Goal: Task Accomplishment & Management: Use online tool/utility

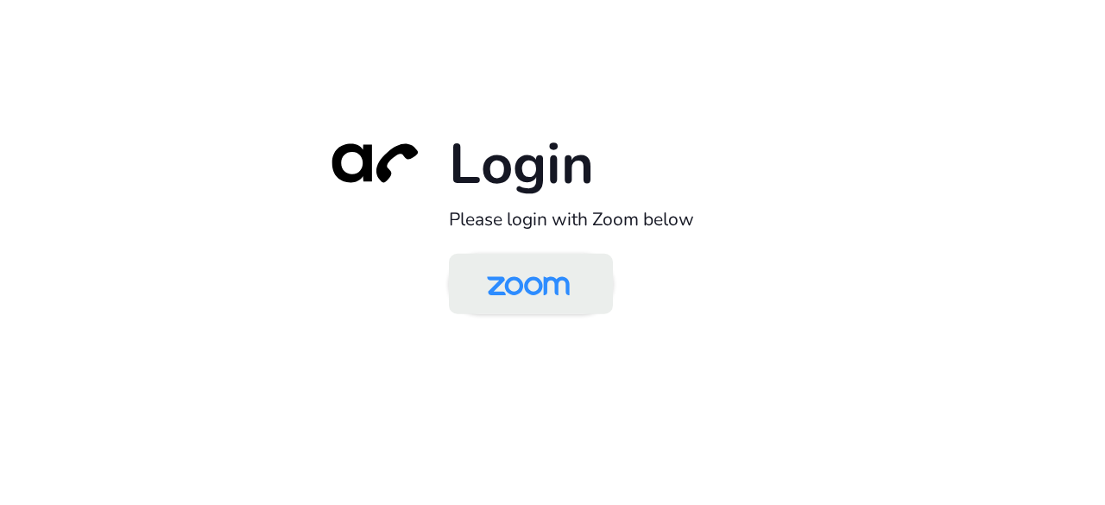
click at [523, 291] on img at bounding box center [528, 285] width 119 height 56
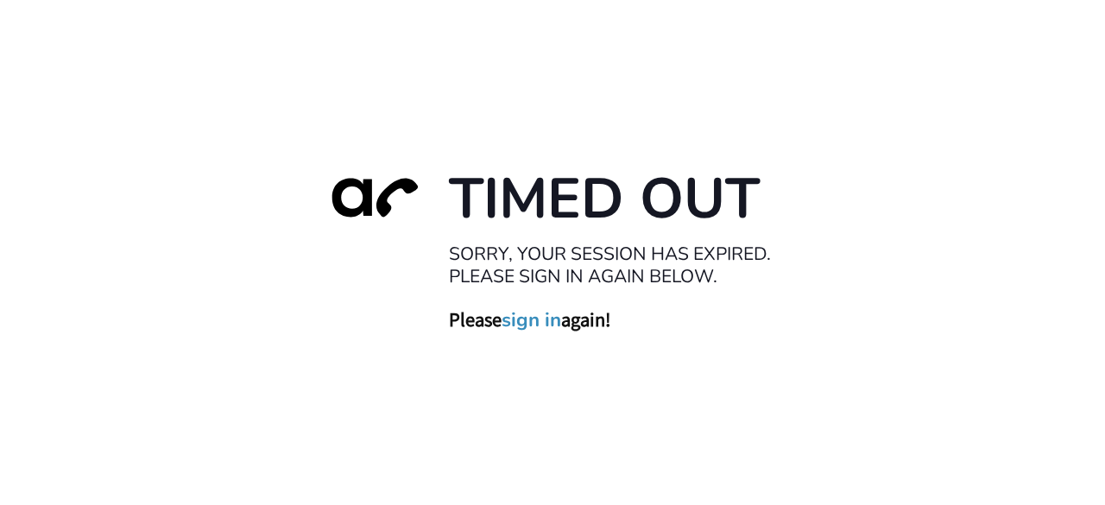
click at [316, 265] on div at bounding box center [371, 223] width 121 height 121
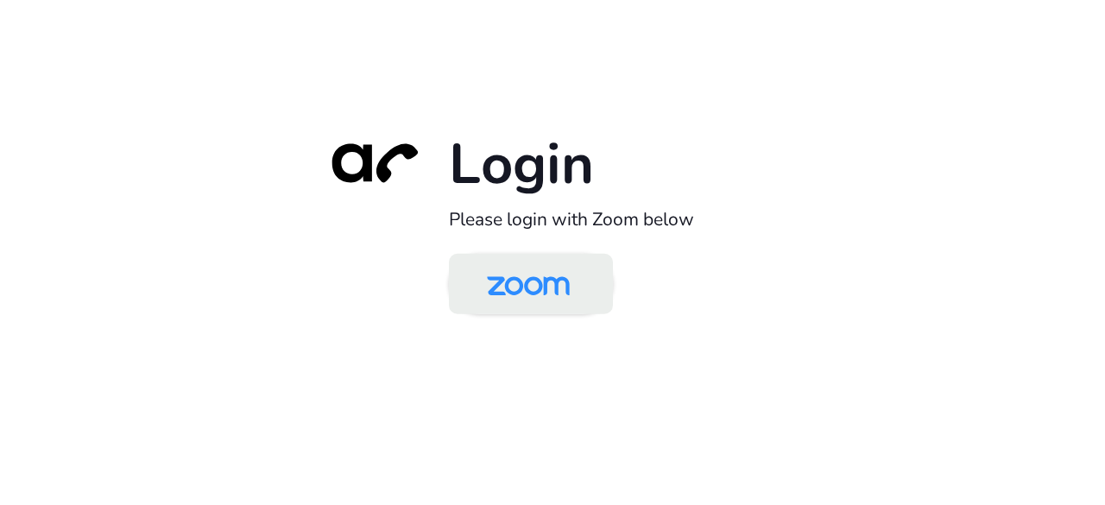
click at [520, 283] on img at bounding box center [528, 285] width 119 height 56
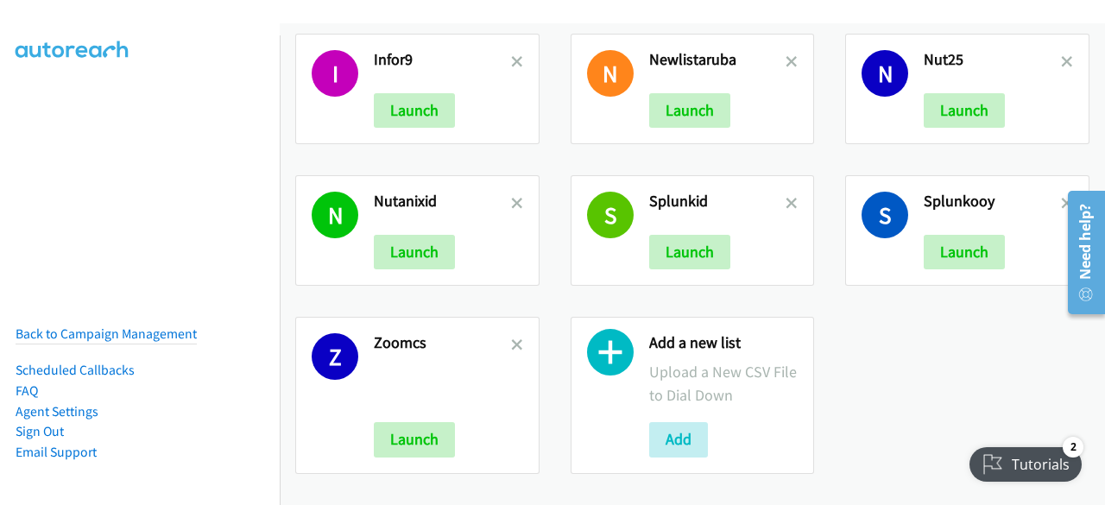
click at [1061, 199] on icon at bounding box center [1067, 205] width 12 height 12
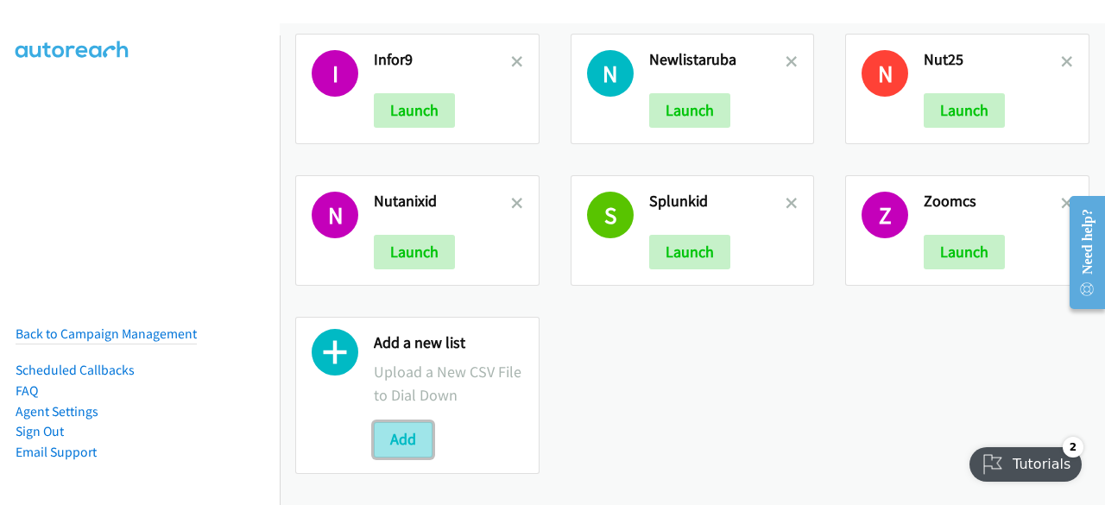
click at [397, 443] on button "Add" at bounding box center [403, 439] width 59 height 35
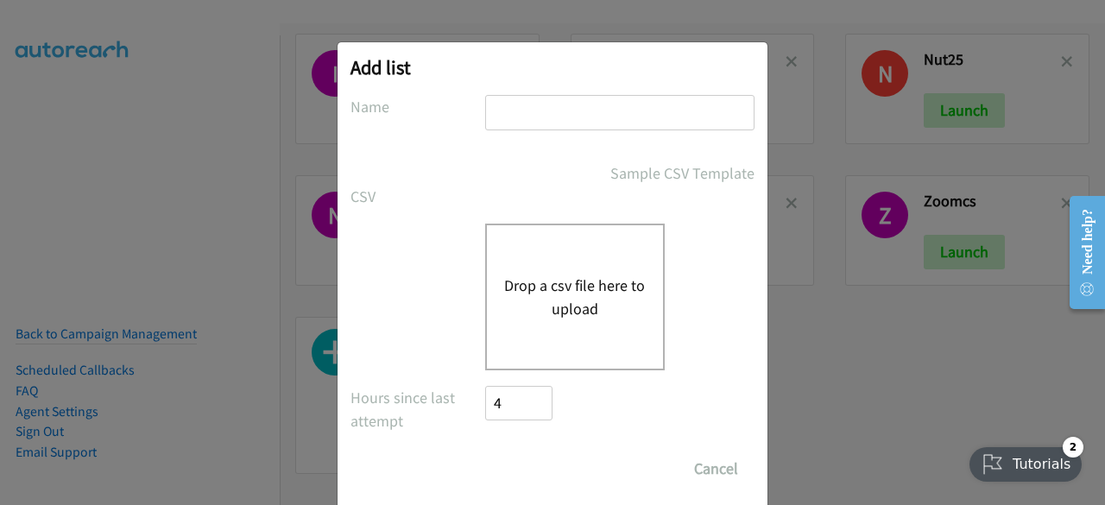
click at [553, 117] on input "text" at bounding box center [619, 112] width 269 height 35
type input "dellnew"
click at [538, 306] on button "Drop a csv file here to upload" at bounding box center [575, 297] width 142 height 47
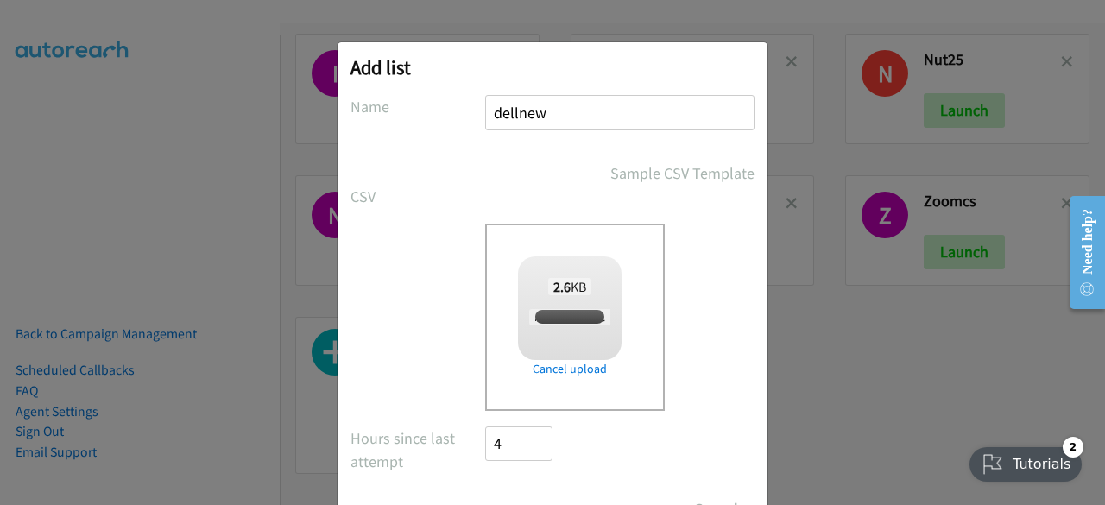
checkbox input "true"
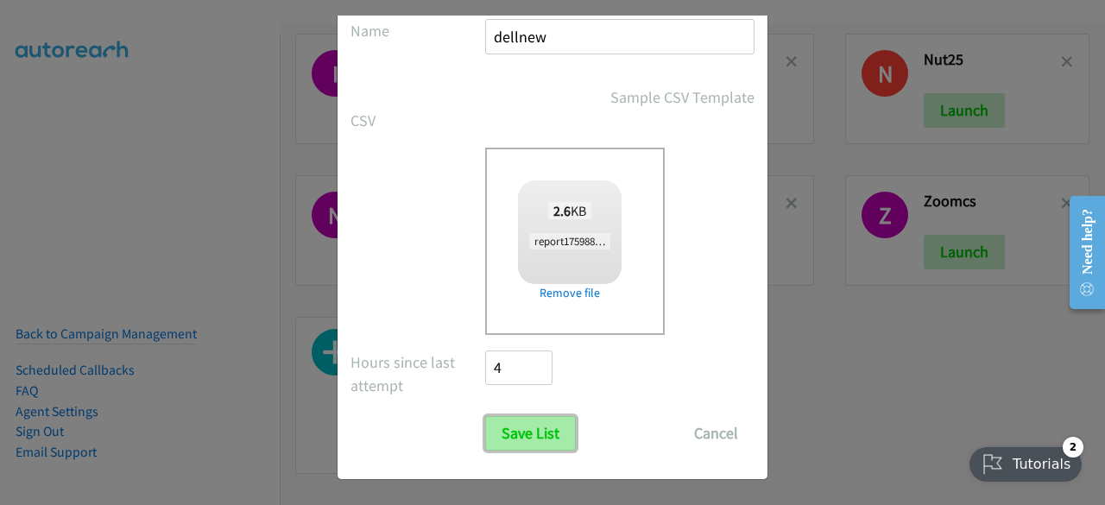
click at [512, 436] on input "Save List" at bounding box center [530, 433] width 91 height 35
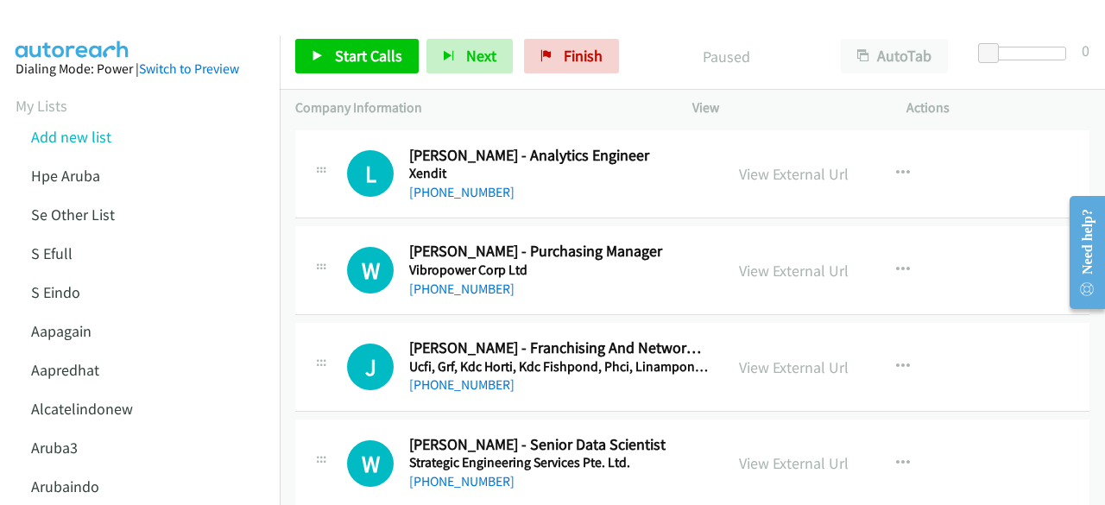
click at [749, 163] on div "View External Url" at bounding box center [794, 173] width 110 height 23
click at [751, 169] on link "View External Url" at bounding box center [794, 174] width 110 height 20
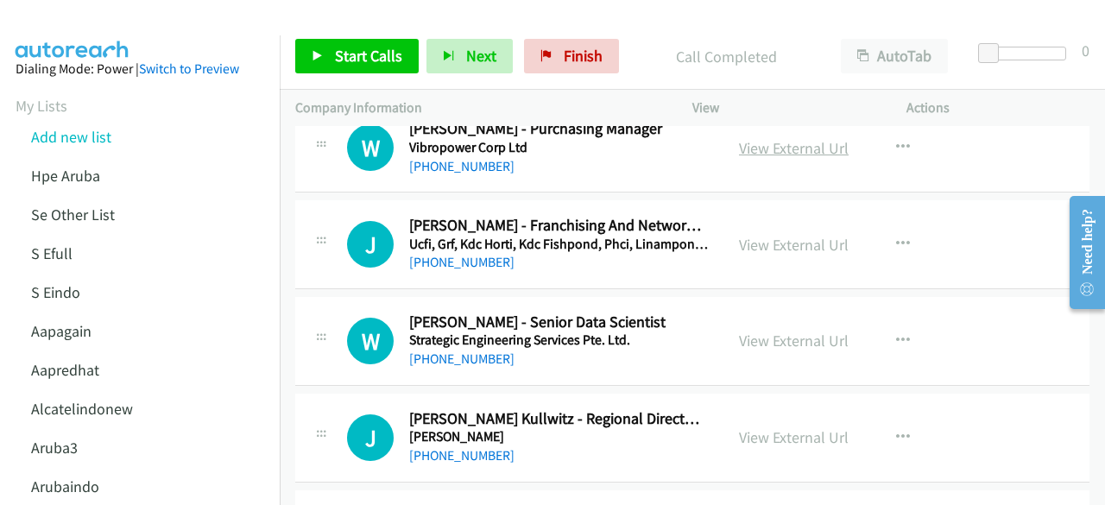
click at [767, 148] on link "View External Url" at bounding box center [794, 148] width 110 height 20
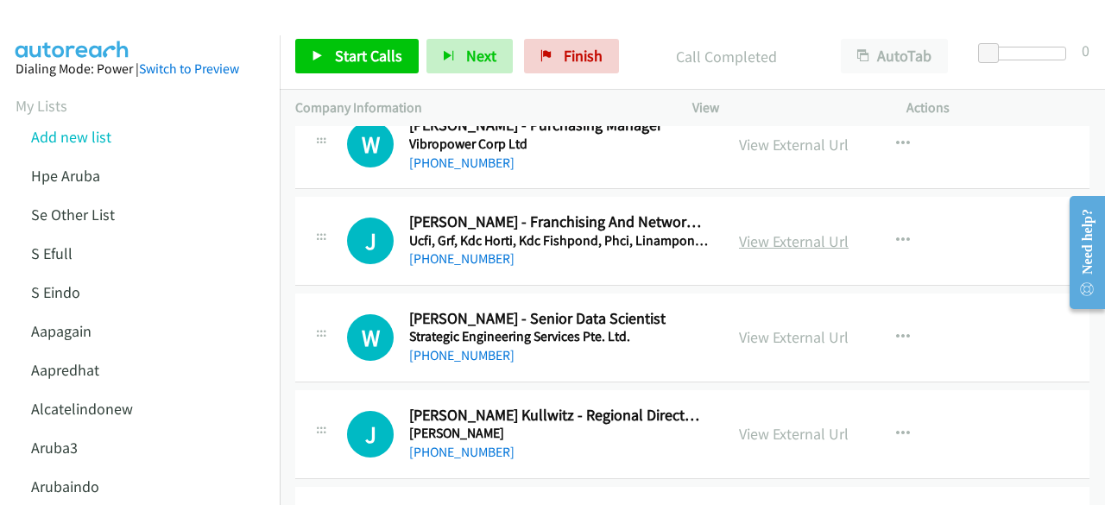
scroll to position [164, 0]
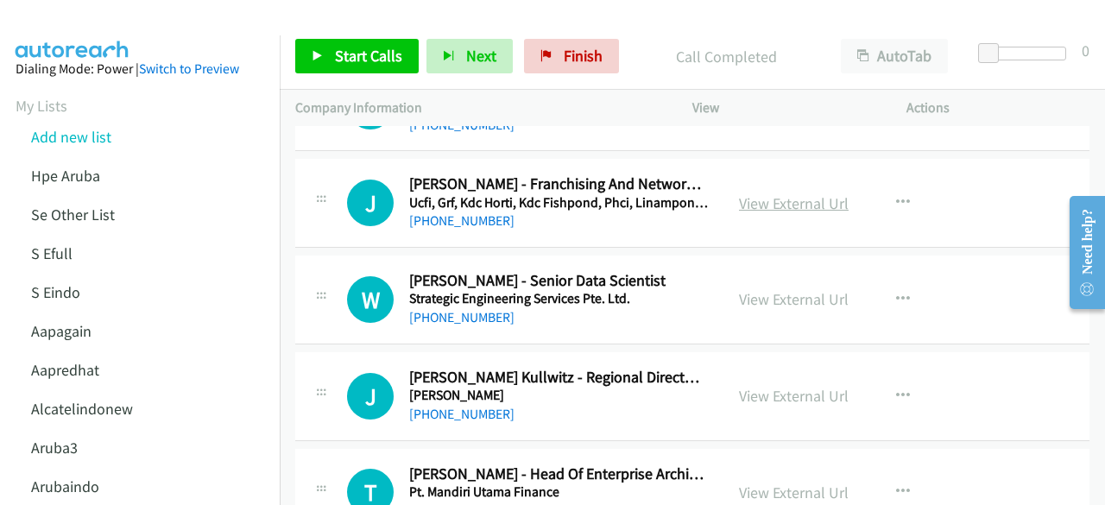
click at [800, 202] on link "View External Url" at bounding box center [794, 203] width 110 height 20
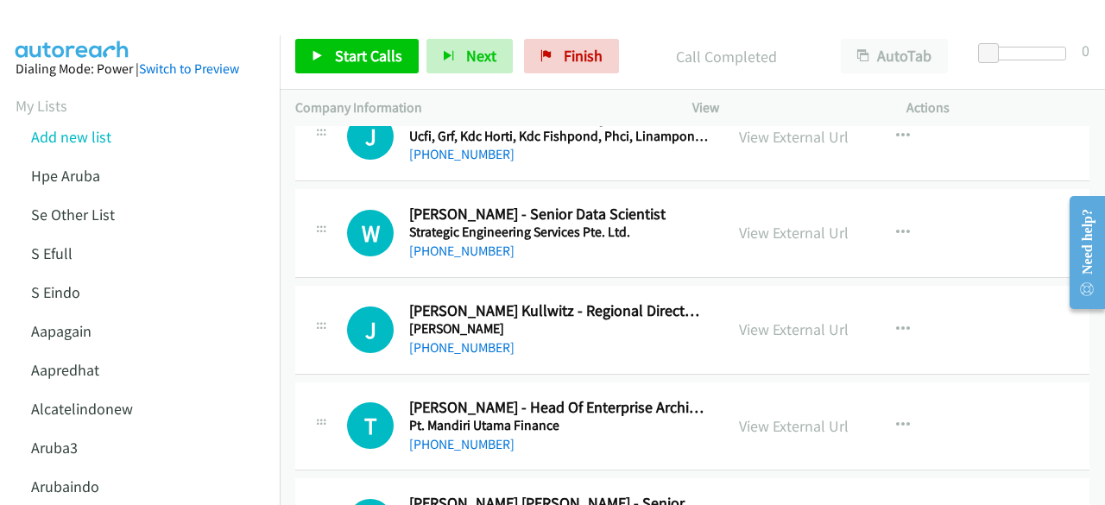
scroll to position [232, 0]
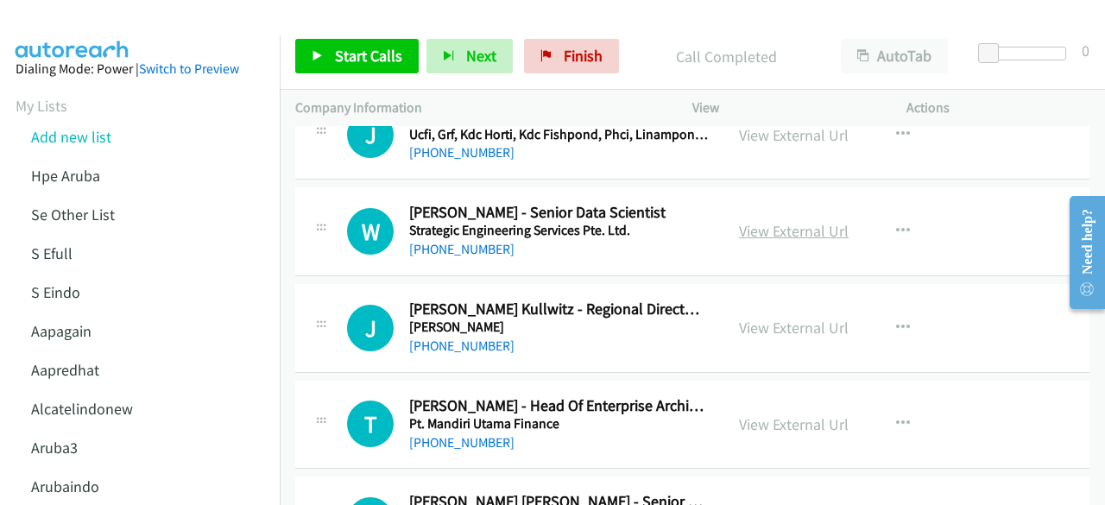
click at [789, 235] on link "View External Url" at bounding box center [794, 231] width 110 height 20
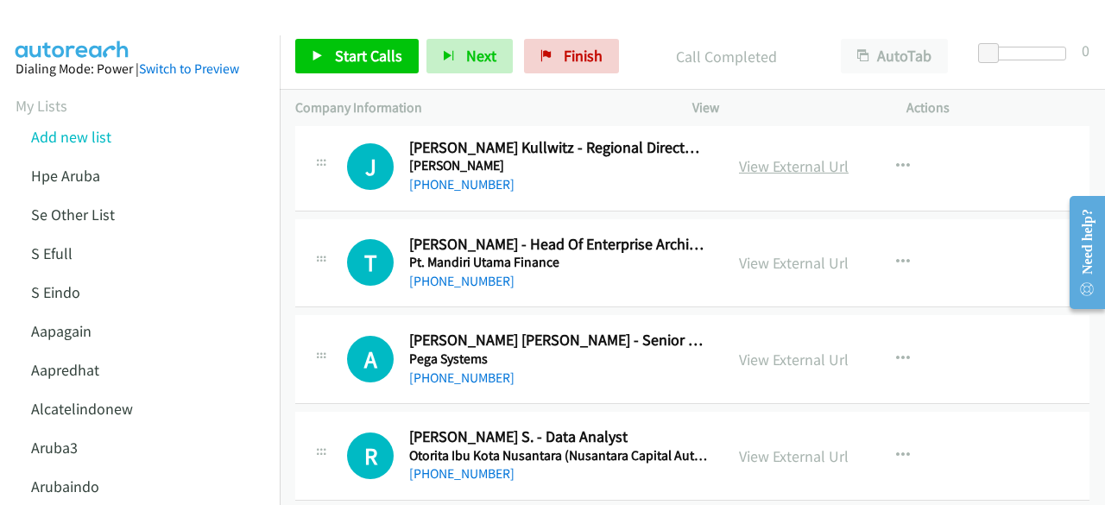
scroll to position [395, 0]
click at [801, 159] on link "View External Url" at bounding box center [794, 165] width 110 height 20
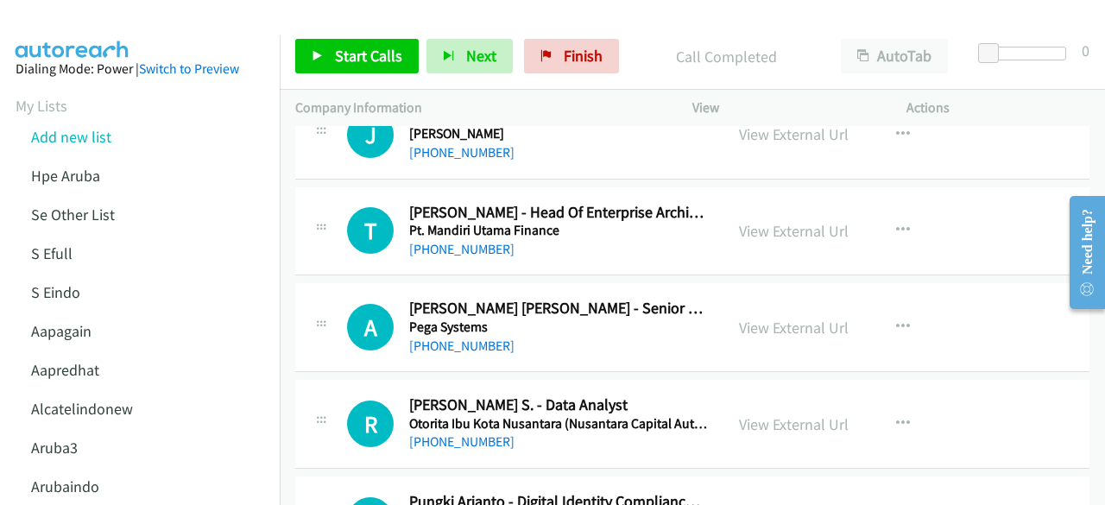
scroll to position [427, 0]
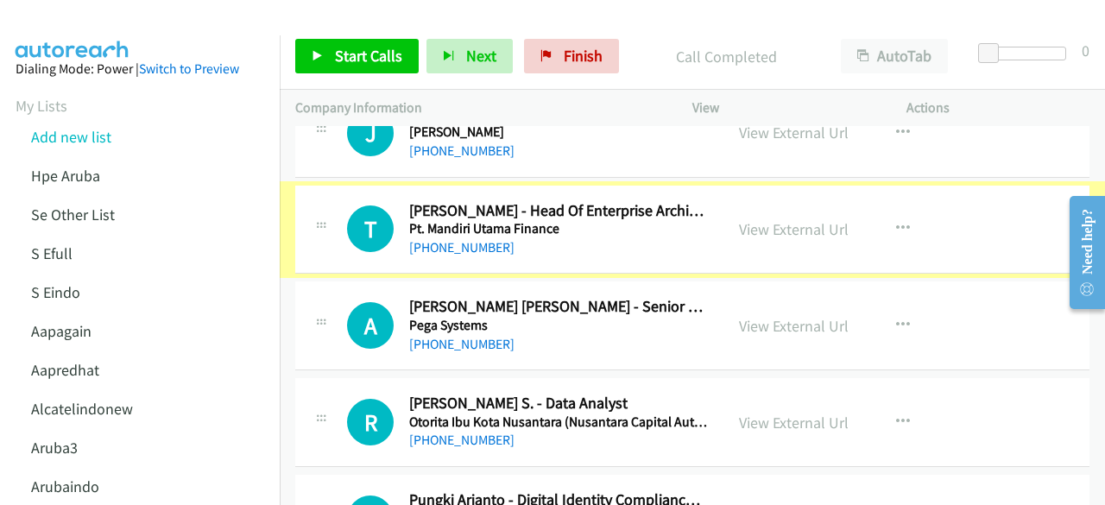
click at [780, 234] on link "View External Url" at bounding box center [794, 229] width 110 height 20
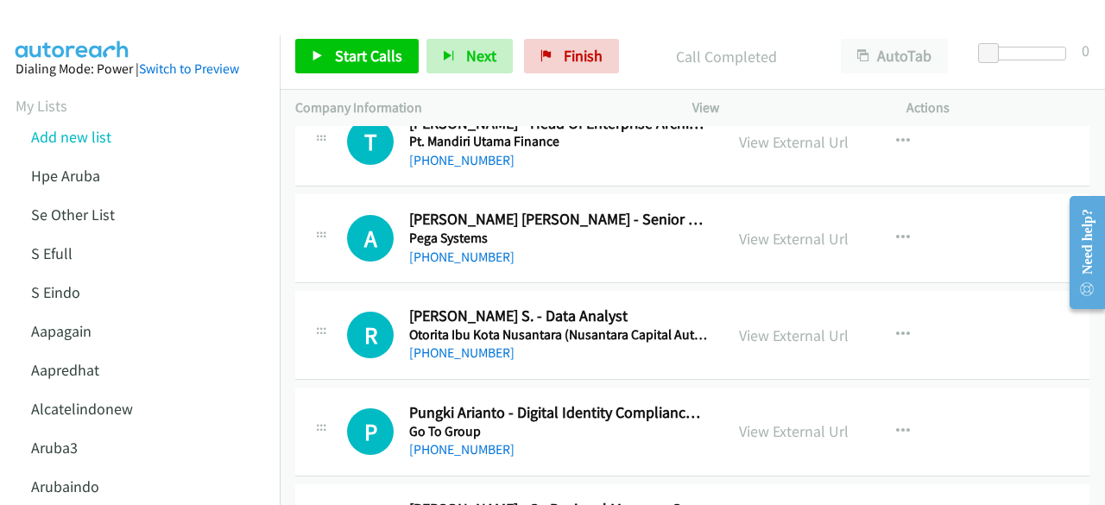
scroll to position [515, 0]
click at [789, 234] on link "View External Url" at bounding box center [794, 238] width 110 height 20
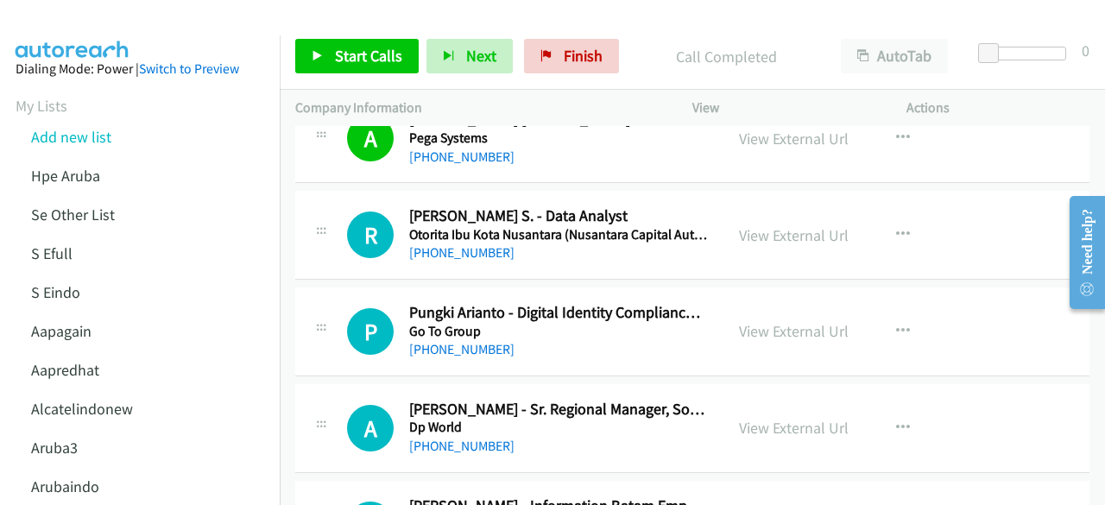
scroll to position [617, 0]
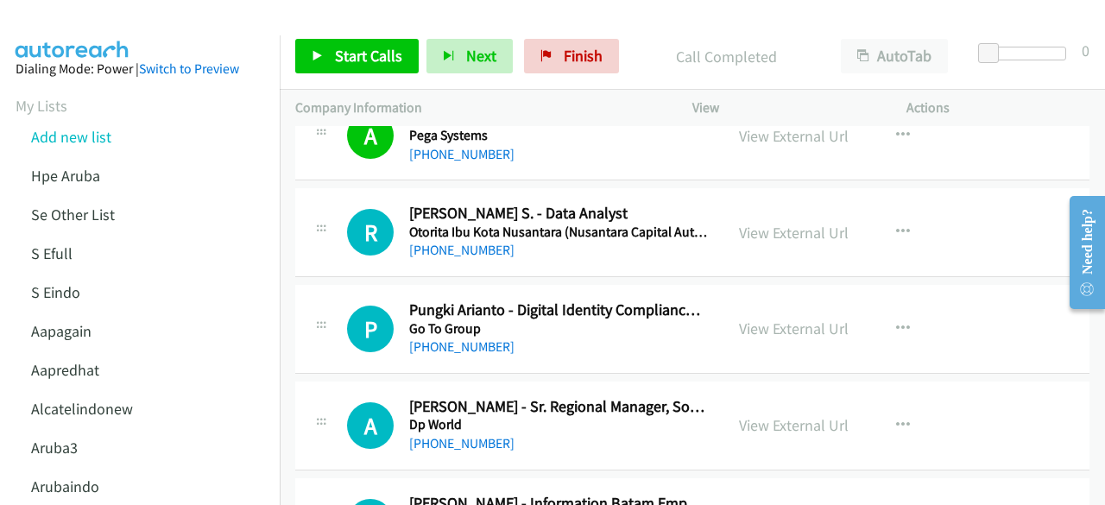
click at [768, 243] on div "View External Url View External Url Schedule/Manage Callback Start Calls Here R…" at bounding box center [839, 232] width 230 height 57
click at [770, 225] on link "View External Url" at bounding box center [794, 233] width 110 height 20
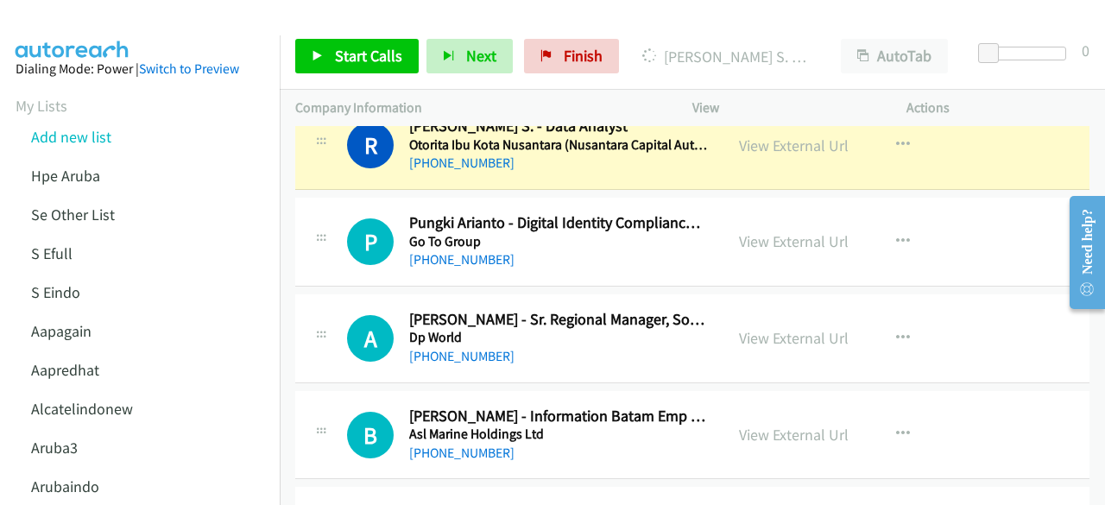
scroll to position [716, 0]
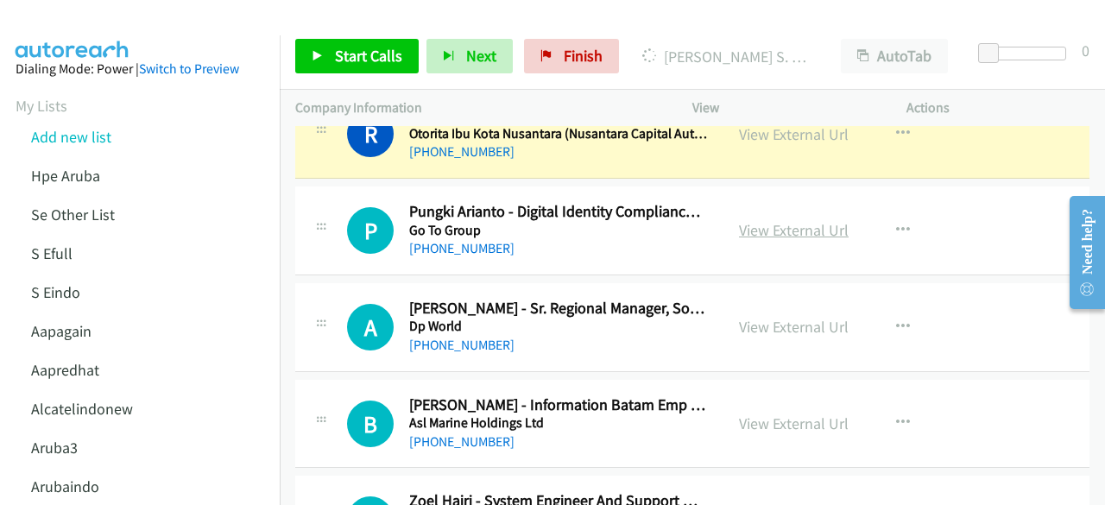
click at [784, 220] on link "View External Url" at bounding box center [794, 230] width 110 height 20
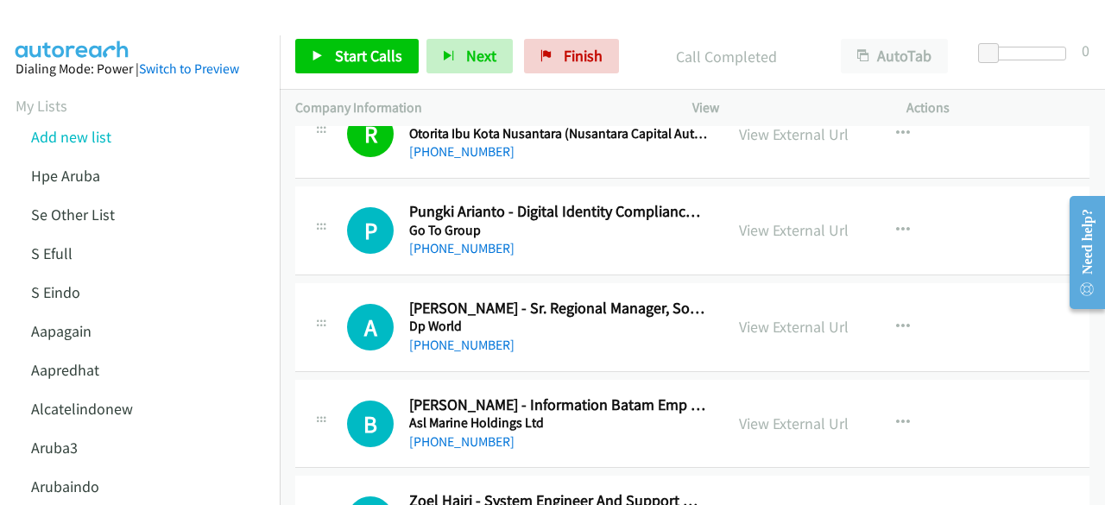
click at [383, 263] on div "P Callback Scheduled Pungki Arianto - Digital Identity Compliance Manager | Ca …" at bounding box center [692, 230] width 794 height 89
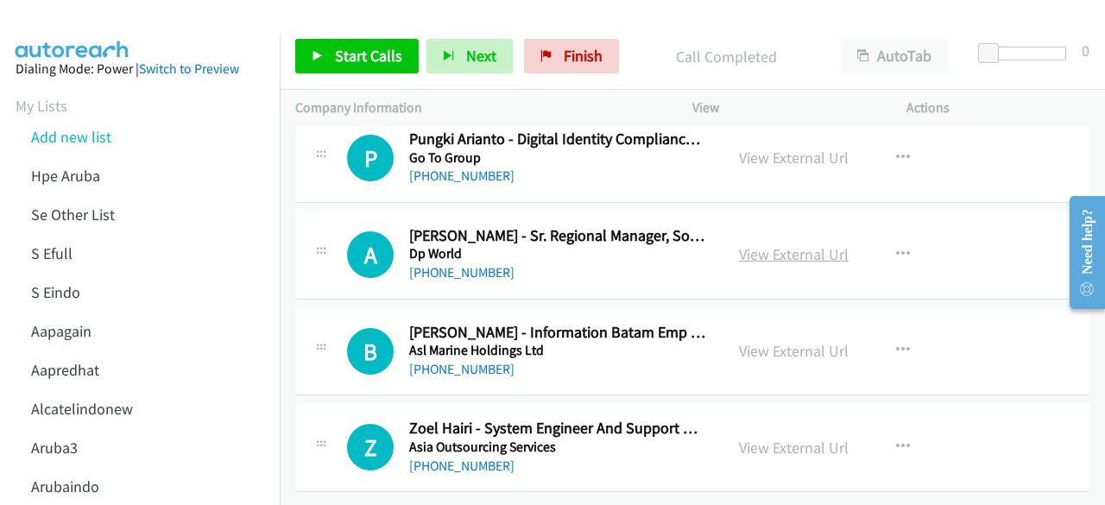
click at [755, 244] on link "View External Url" at bounding box center [794, 254] width 110 height 20
click at [788, 341] on link "View External Url" at bounding box center [794, 351] width 110 height 20
click at [770, 438] on link "View External Url" at bounding box center [794, 448] width 110 height 20
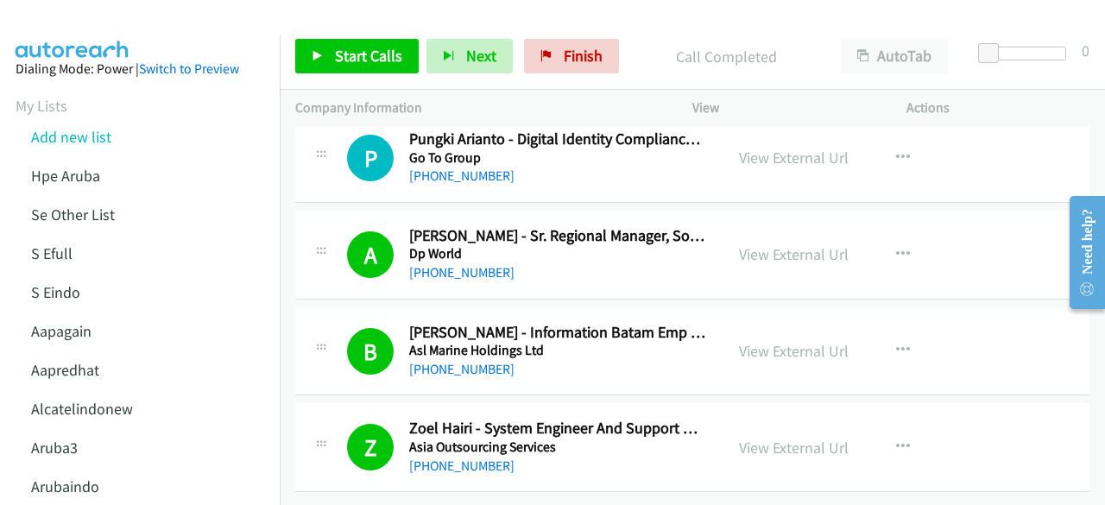
click at [457, 287] on td "A Callback Scheduled Asep Suryadi, Milt - Sr. Regional Manager, Solution Engine…" at bounding box center [692, 254] width 825 height 97
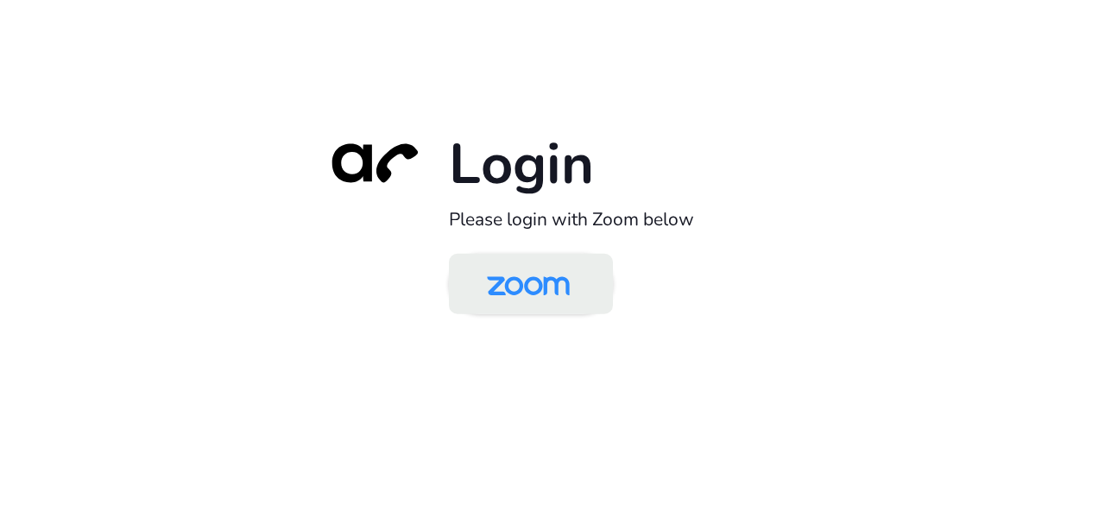
click at [557, 292] on img at bounding box center [528, 285] width 119 height 56
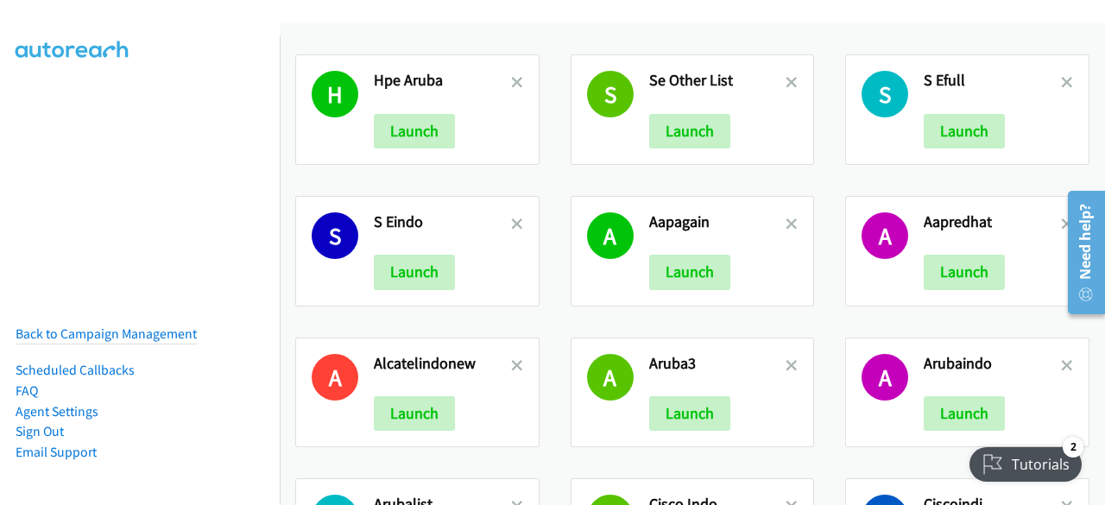
click at [303, 343] on div "A Alcatelindonew Launch" at bounding box center [417, 393] width 244 height 111
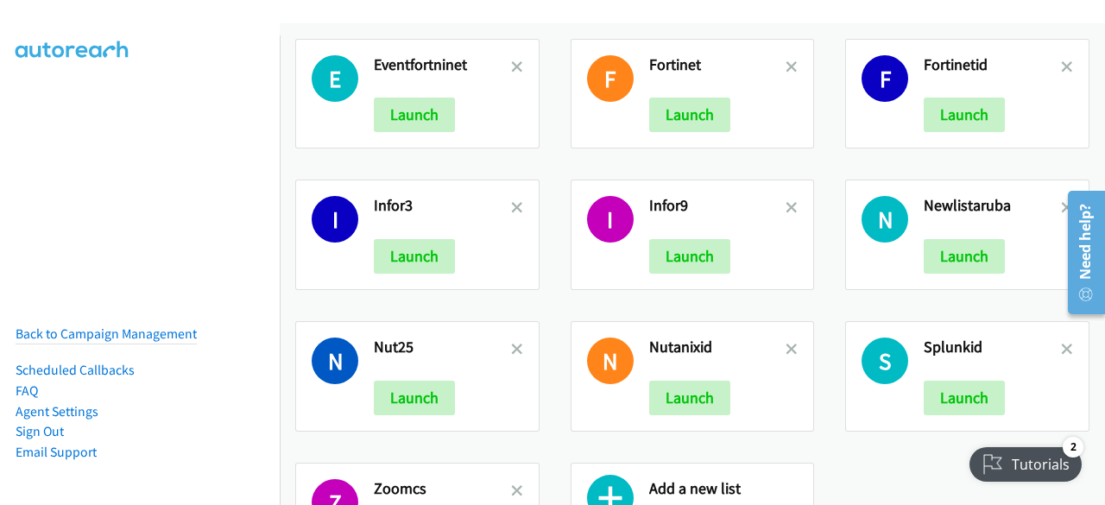
scroll to position [1010, 0]
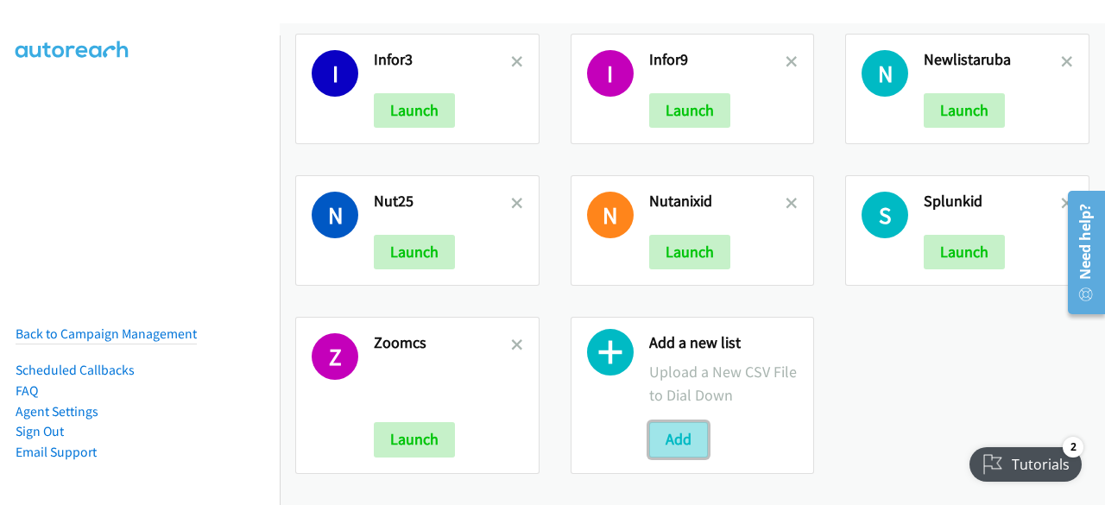
click at [675, 423] on button "Add" at bounding box center [678, 439] width 59 height 35
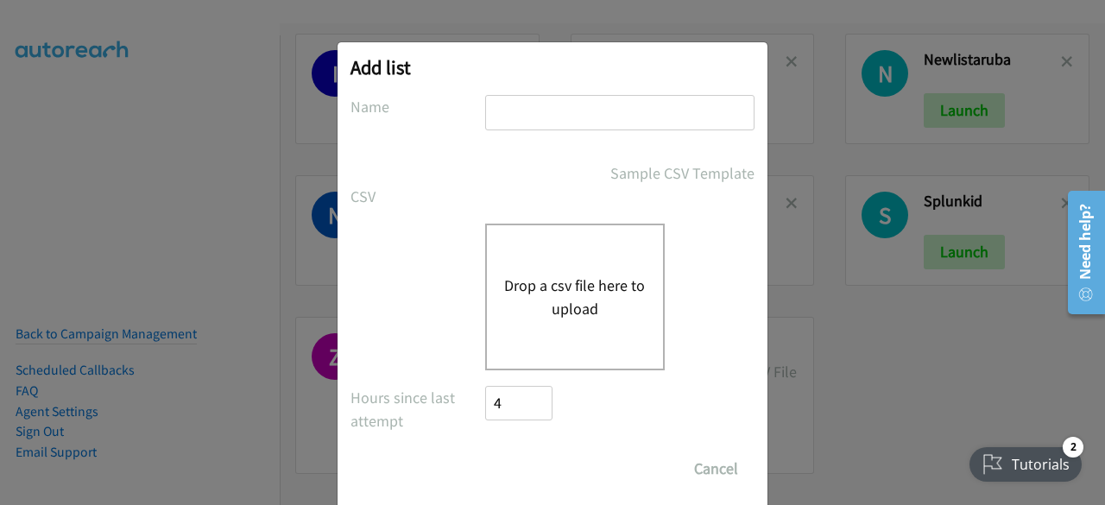
click at [554, 123] on input "text" at bounding box center [619, 112] width 269 height 35
type input "dell2"
click at [541, 284] on button "Drop a csv file here to upload" at bounding box center [575, 297] width 142 height 47
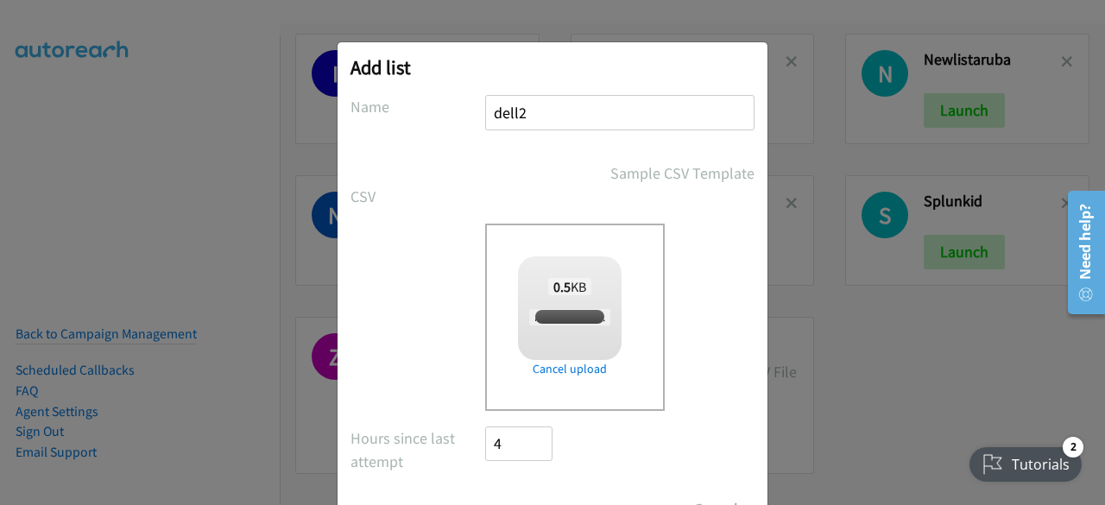
checkbox input "true"
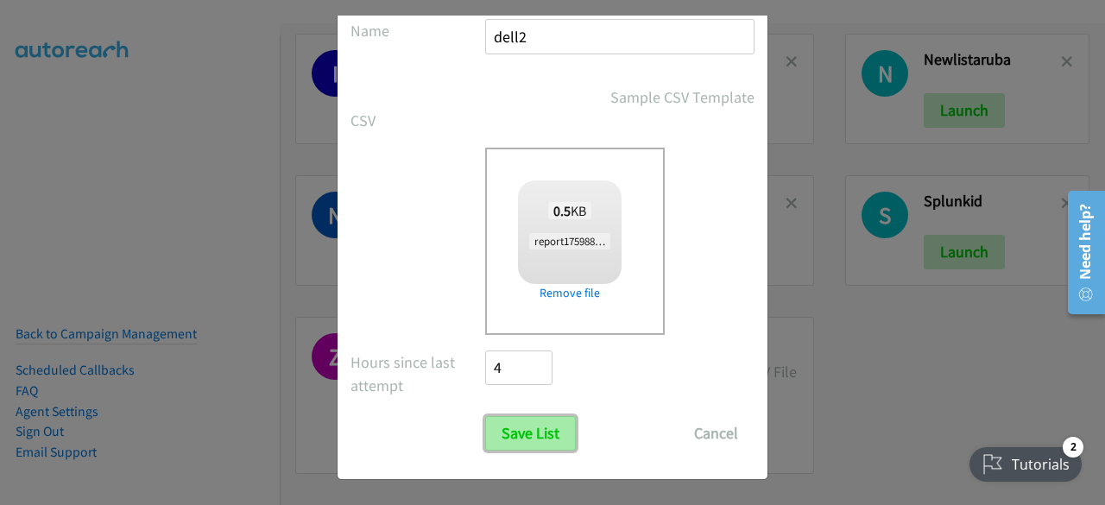
click at [522, 422] on input "Save List" at bounding box center [530, 433] width 91 height 35
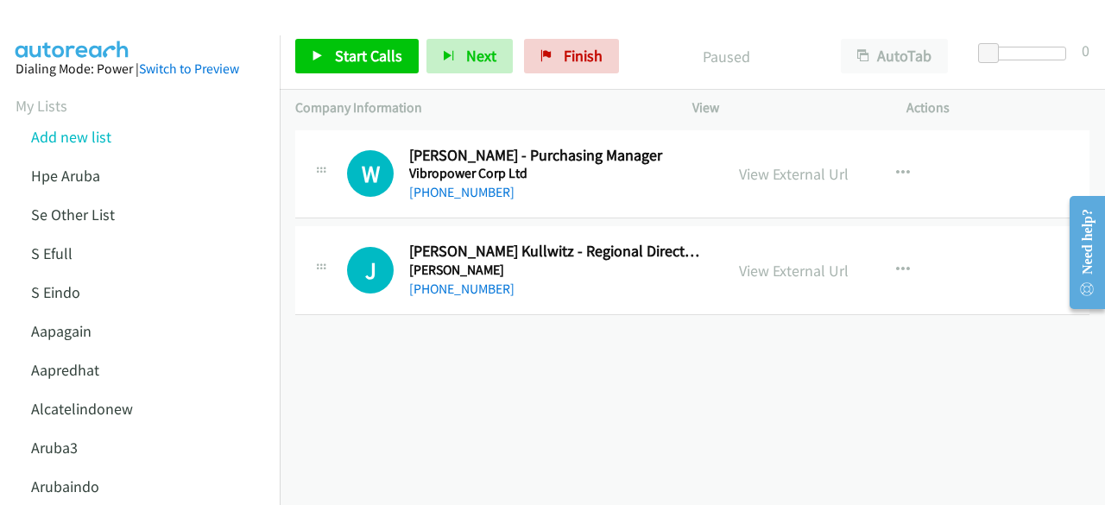
click at [528, 370] on div "+1 415-964-1034 Call failed - Please reload the list and try again The Callbar …" at bounding box center [692, 315] width 825 height 379
click at [411, 391] on div "+1 415-964-1034 Call failed - Please reload the list and try again The Callbar …" at bounding box center [692, 315] width 825 height 379
click at [761, 172] on link "View External Url" at bounding box center [794, 174] width 110 height 20
click at [758, 274] on link "View External Url" at bounding box center [794, 271] width 110 height 20
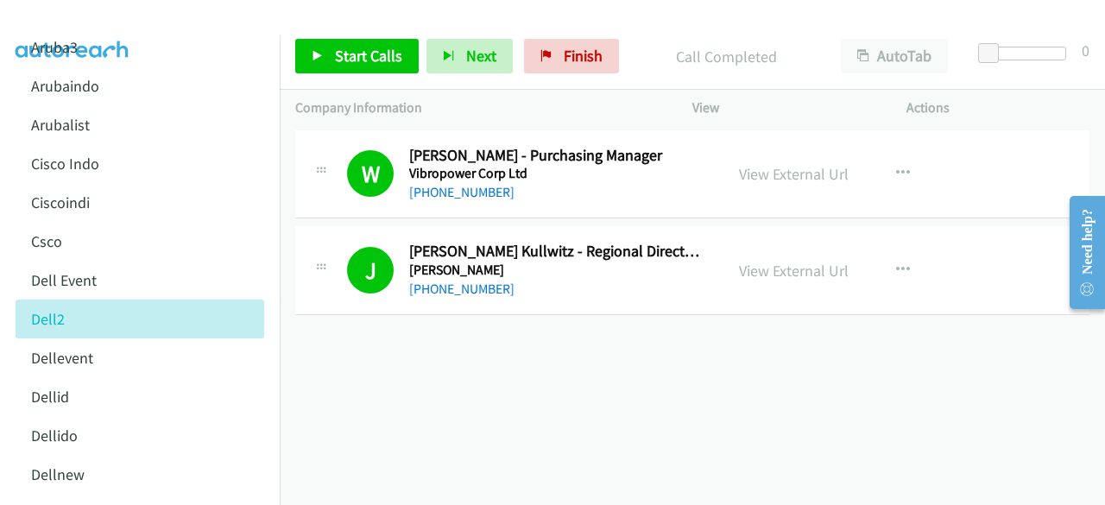
scroll to position [477, 0]
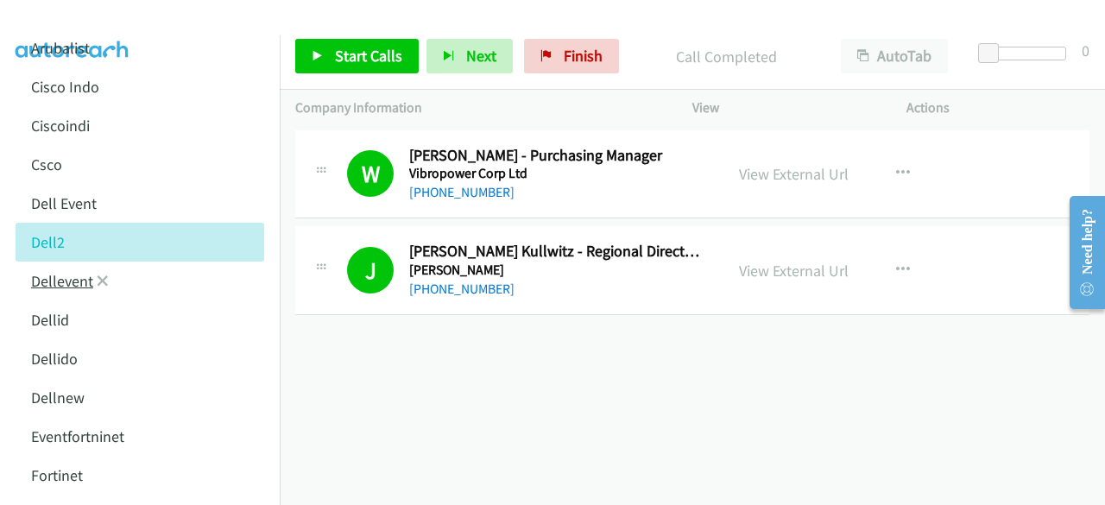
click at [64, 288] on link "Dellevent" at bounding box center [62, 281] width 62 height 20
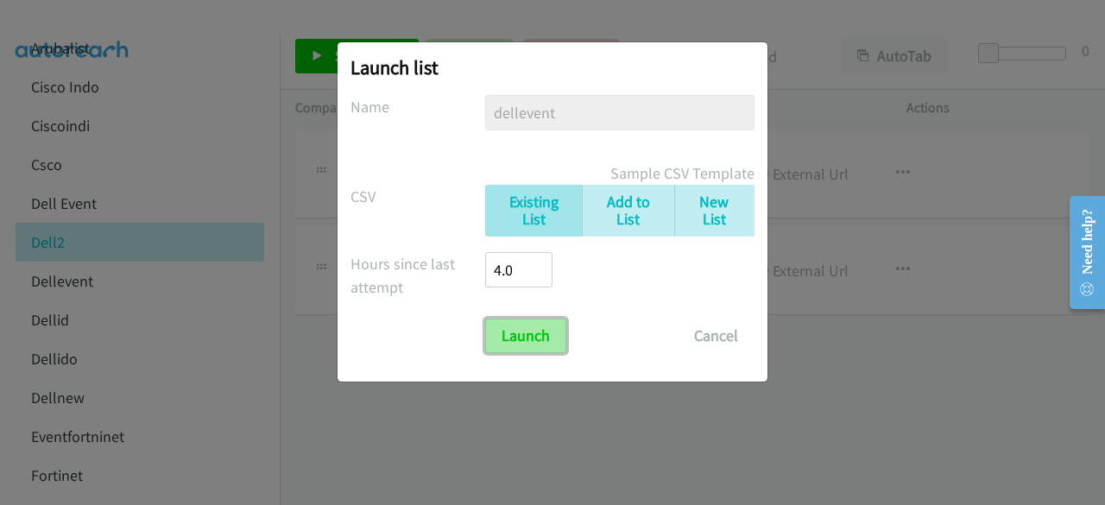
click at [530, 337] on input "Launch" at bounding box center [525, 336] width 81 height 35
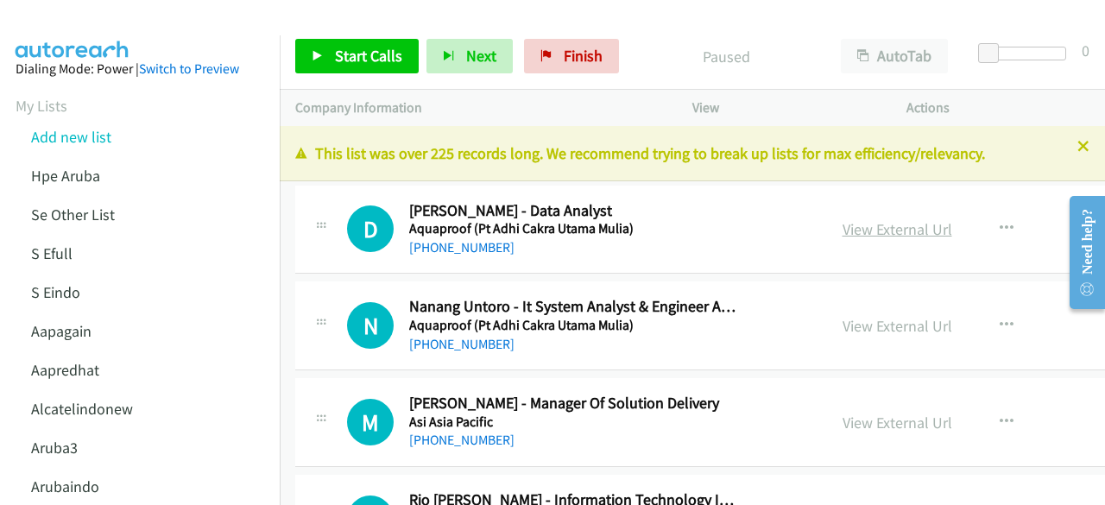
click at [868, 231] on link "View External Url" at bounding box center [898, 229] width 110 height 20
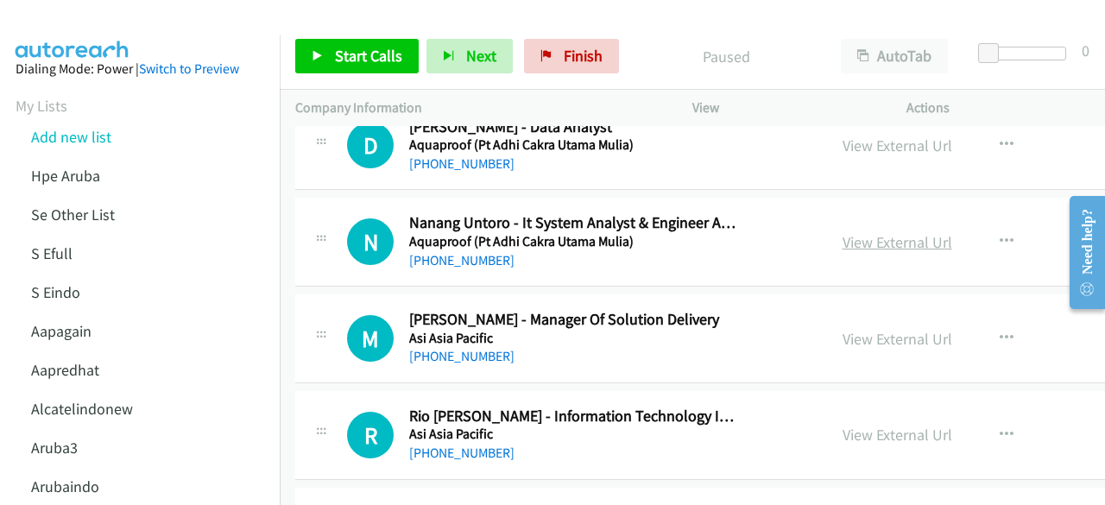
click at [843, 239] on link "View External Url" at bounding box center [898, 242] width 110 height 20
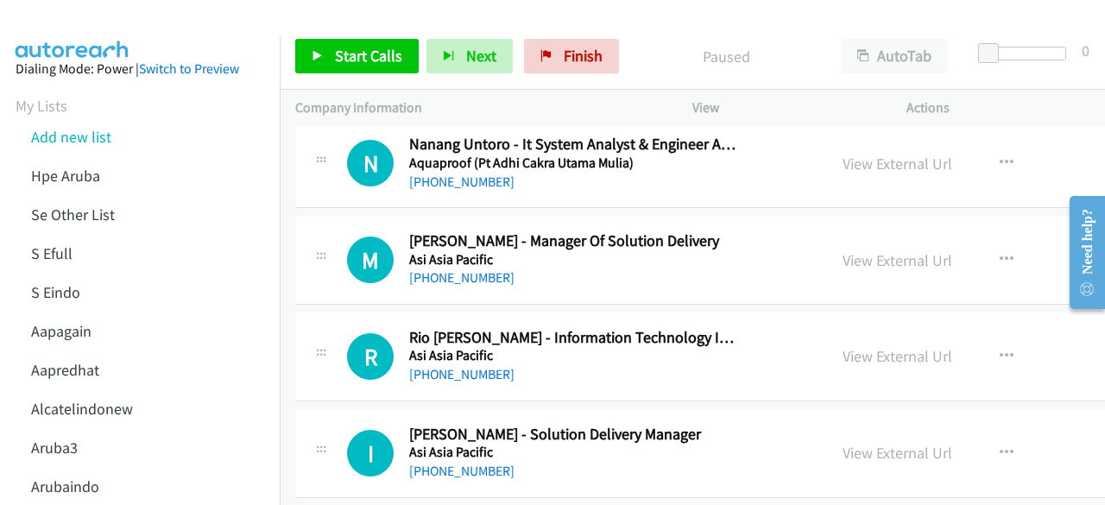
scroll to position [163, 0]
click at [843, 258] on link "View External Url" at bounding box center [898, 260] width 110 height 20
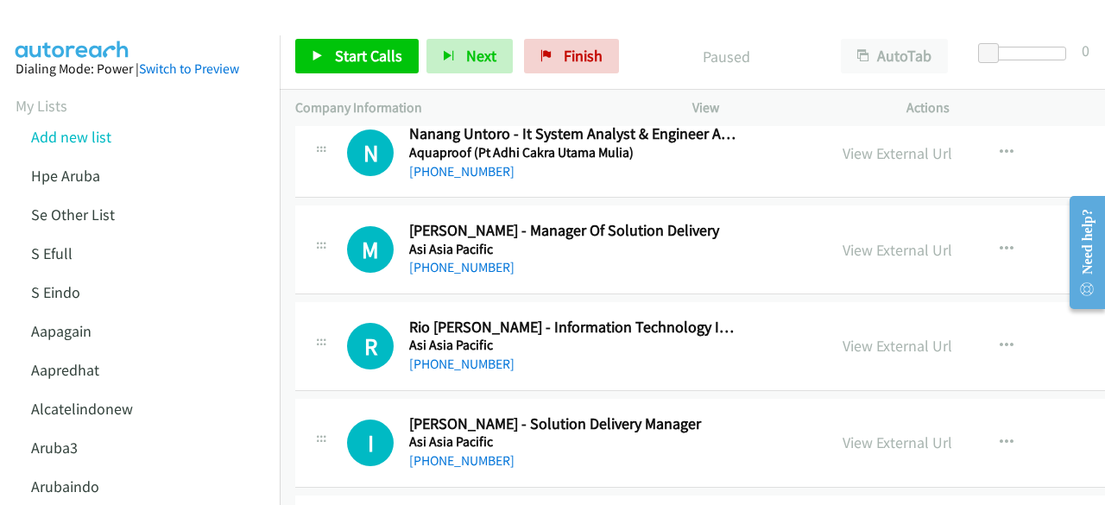
scroll to position [0, 0]
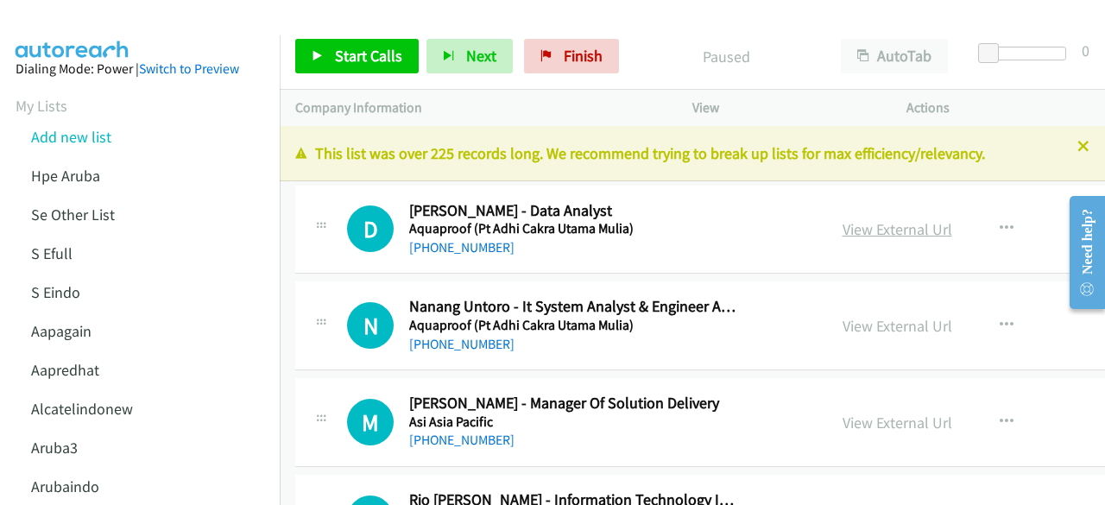
click at [843, 226] on link "View External Url" at bounding box center [898, 229] width 110 height 20
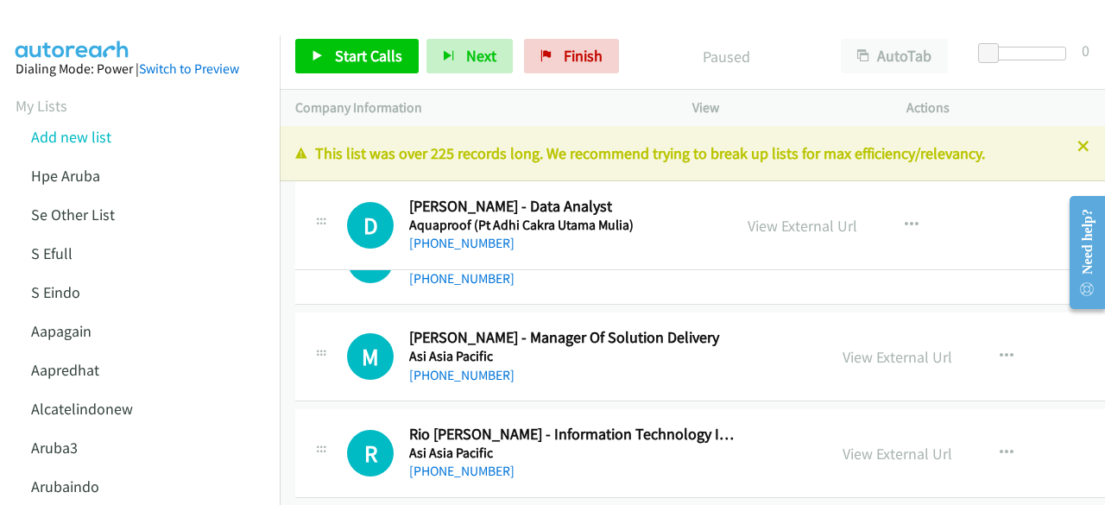
drag, startPoint x: 408, startPoint y: 205, endPoint x: 591, endPoint y: 202, distance: 183.1
drag, startPoint x: 523, startPoint y: 247, endPoint x: 472, endPoint y: 227, distance: 54.7
drag, startPoint x: 408, startPoint y: 237, endPoint x: 473, endPoint y: 229, distance: 66.2
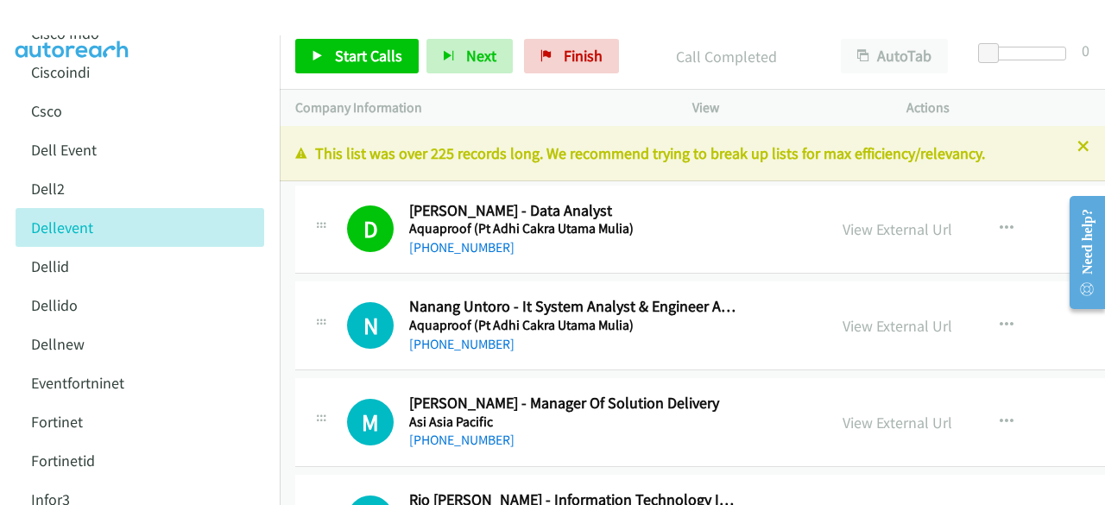
scroll to position [541, 0]
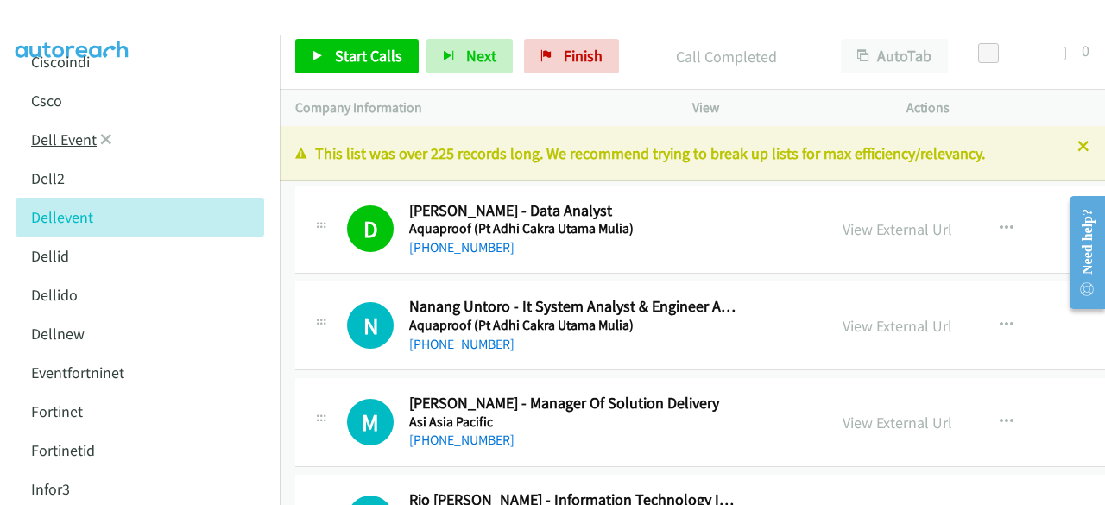
click at [57, 139] on link "Dell Event" at bounding box center [64, 140] width 66 height 20
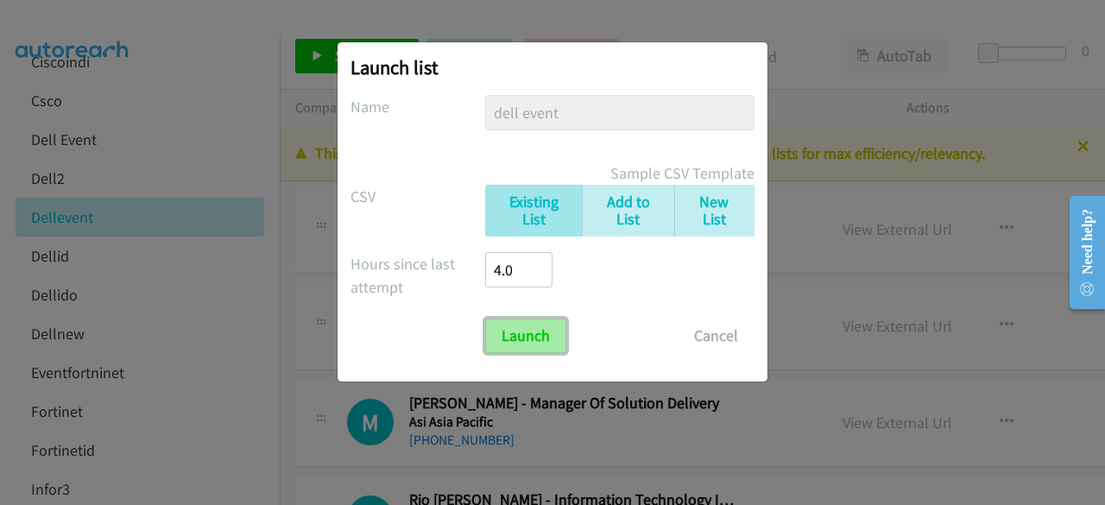
click at [546, 333] on input "Launch" at bounding box center [525, 336] width 81 height 35
